Goal: Information Seeking & Learning: Learn about a topic

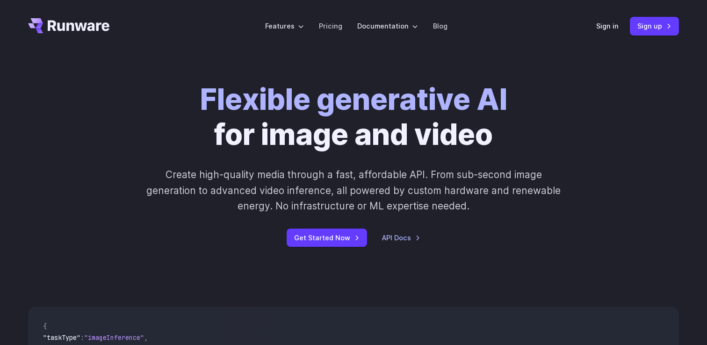
click at [223, 105] on strong "Flexible generative AI" at bounding box center [353, 99] width 307 height 35
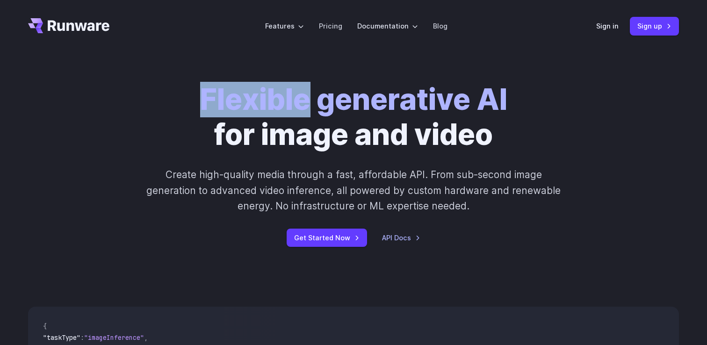
click at [223, 105] on strong "Flexible generative AI" at bounding box center [353, 99] width 307 height 35
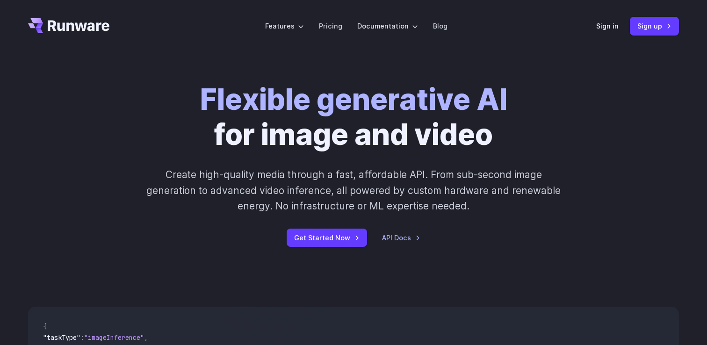
click at [223, 105] on strong "Flexible generative AI" at bounding box center [353, 99] width 307 height 35
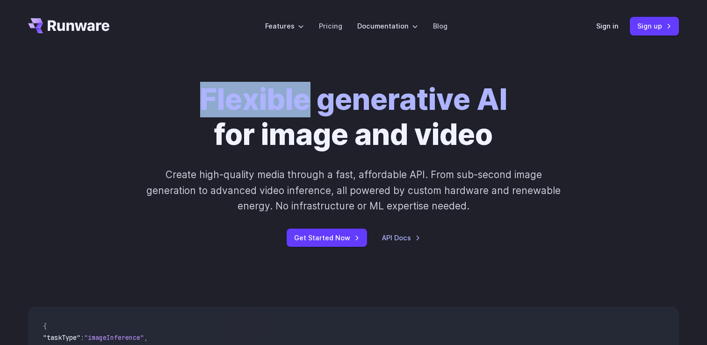
click at [223, 105] on strong "Flexible generative AI" at bounding box center [353, 99] width 307 height 35
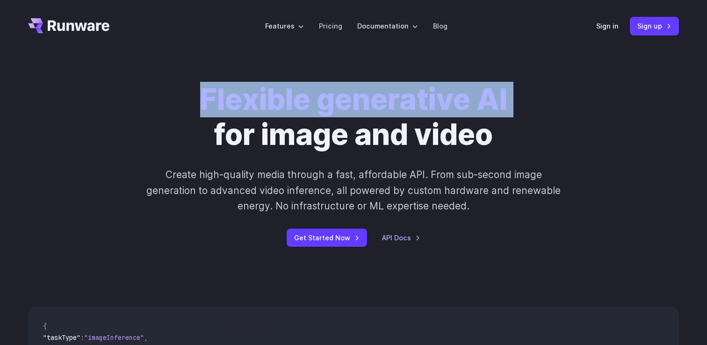
click at [220, 129] on h1 "Flexible generative AI for image and video" at bounding box center [353, 117] width 307 height 70
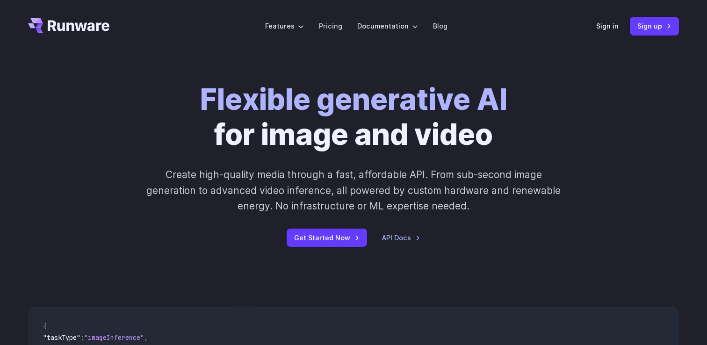
click at [220, 129] on h1 "Flexible generative AI for image and video" at bounding box center [353, 117] width 307 height 70
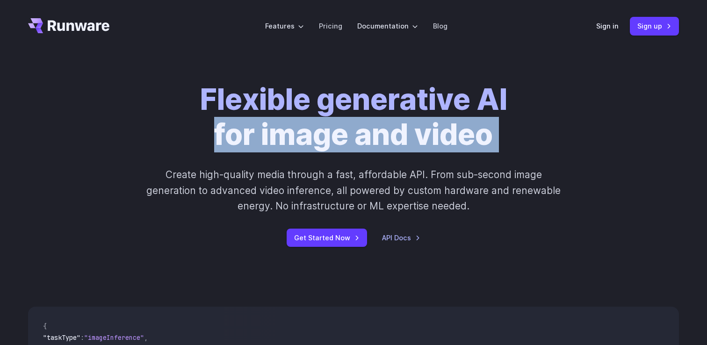
click at [200, 138] on h1 "Flexible generative AI for image and video" at bounding box center [353, 117] width 307 height 70
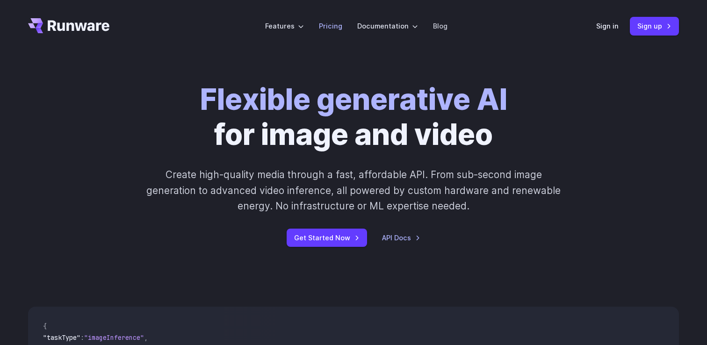
click at [322, 28] on link "Pricing" at bounding box center [330, 26] width 23 height 11
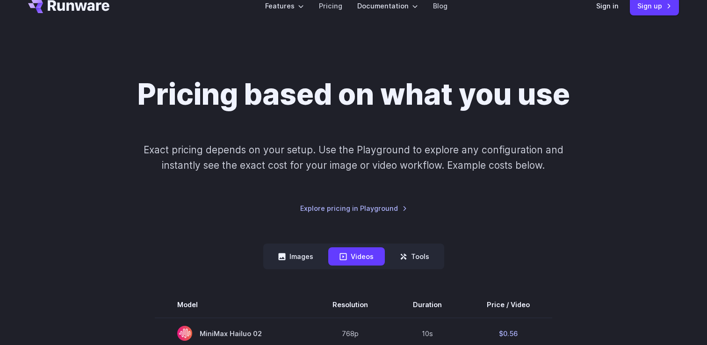
scroll to position [99, 0]
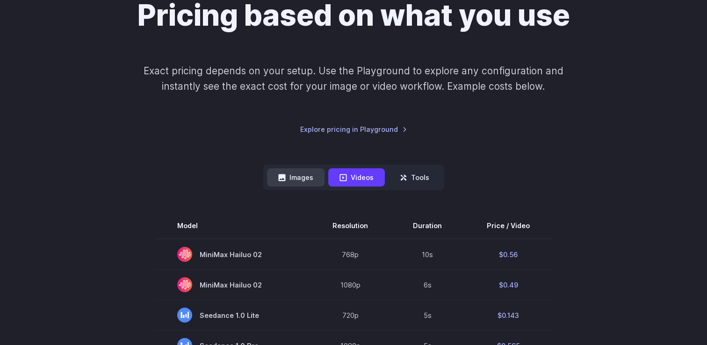
click at [281, 170] on button "Images" at bounding box center [295, 177] width 57 height 18
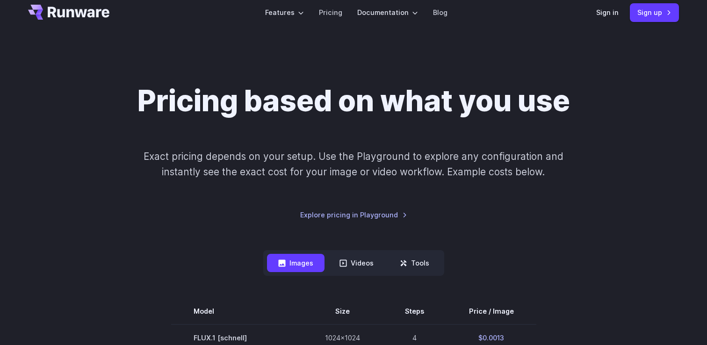
scroll to position [7, 0]
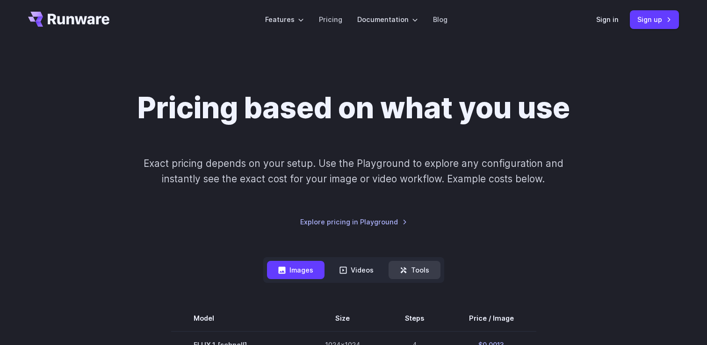
click at [416, 267] on button "Tools" at bounding box center [414, 270] width 52 height 18
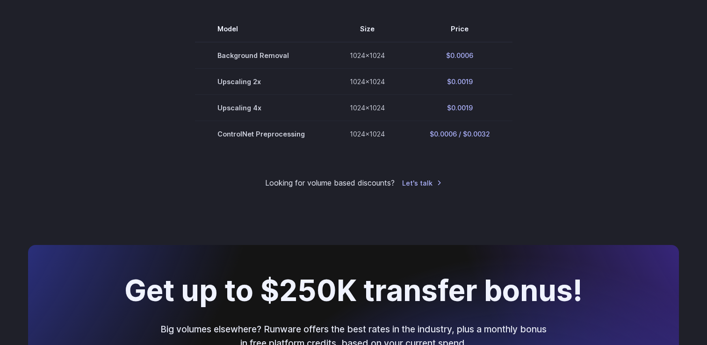
scroll to position [297, 0]
